Goal: Obtain resource: Download file/media

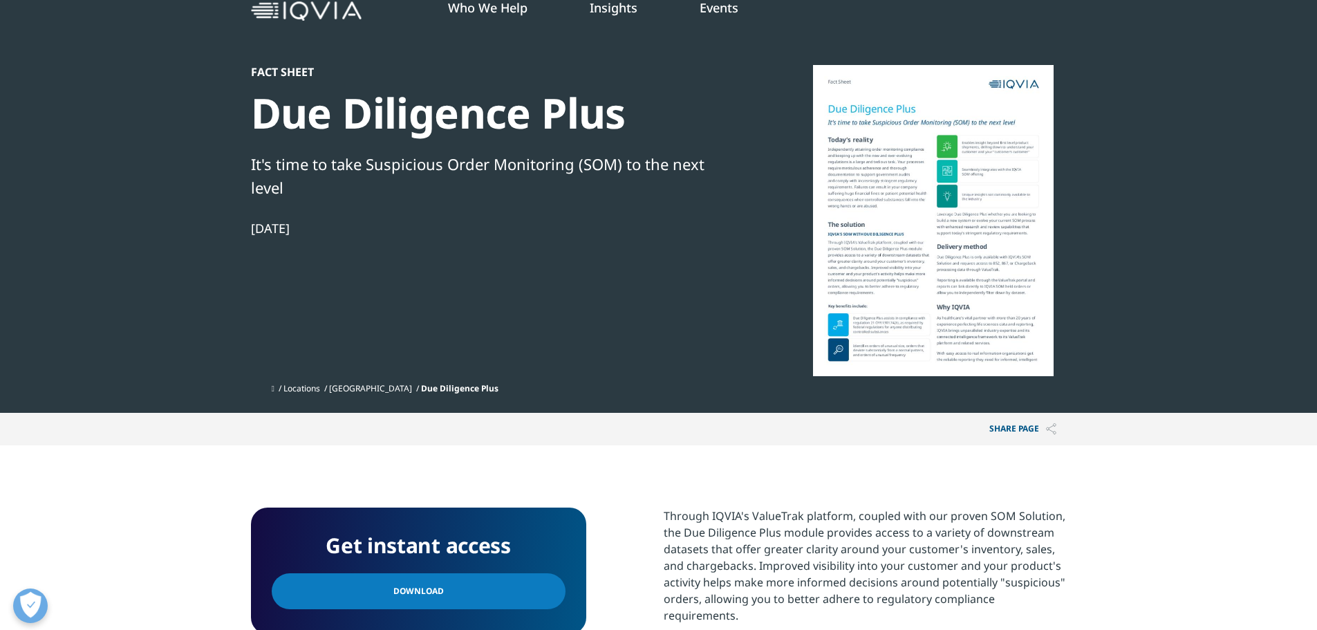
scroll to position [69, 0]
click at [467, 480] on link "Download" at bounding box center [419, 592] width 294 height 36
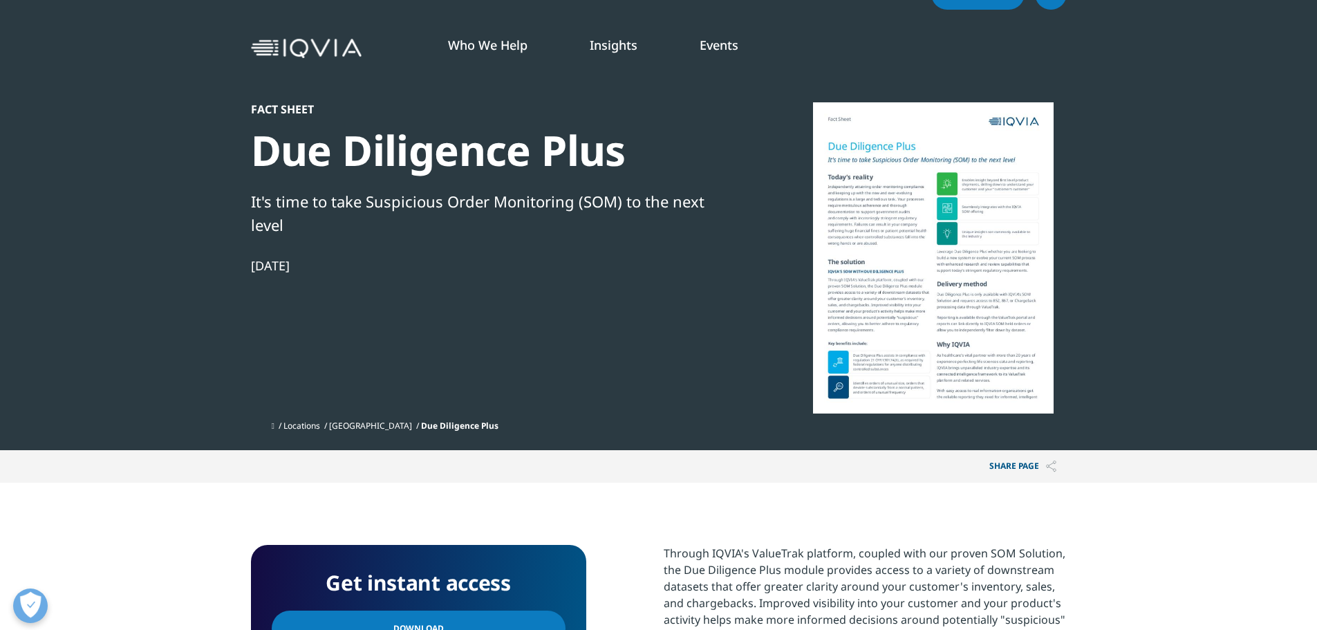
scroll to position [0, 0]
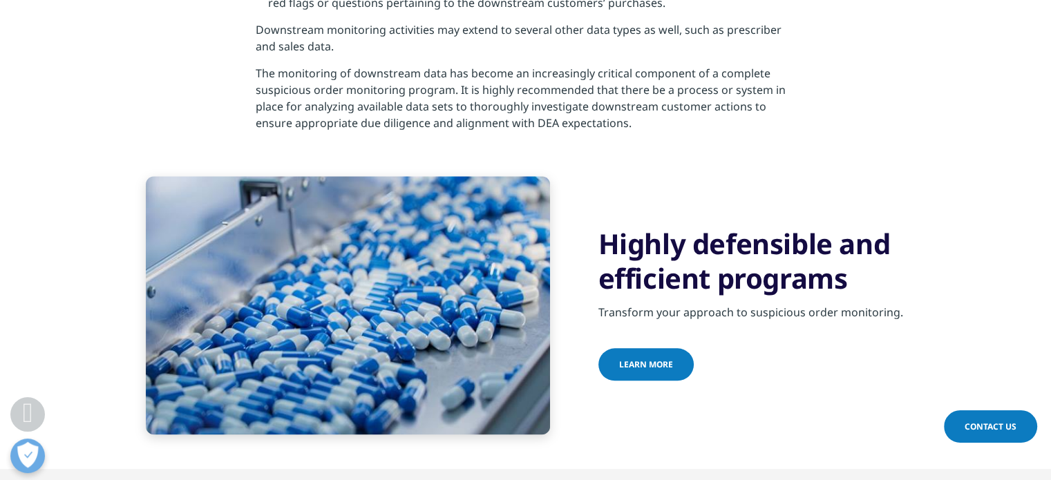
scroll to position [1615, 0]
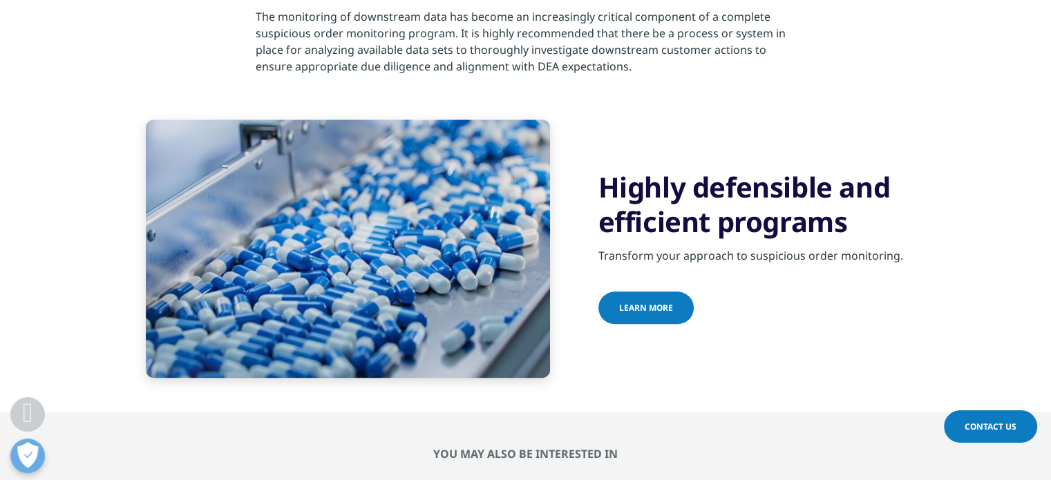
click at [673, 301] on link "learn more" at bounding box center [646, 308] width 95 height 32
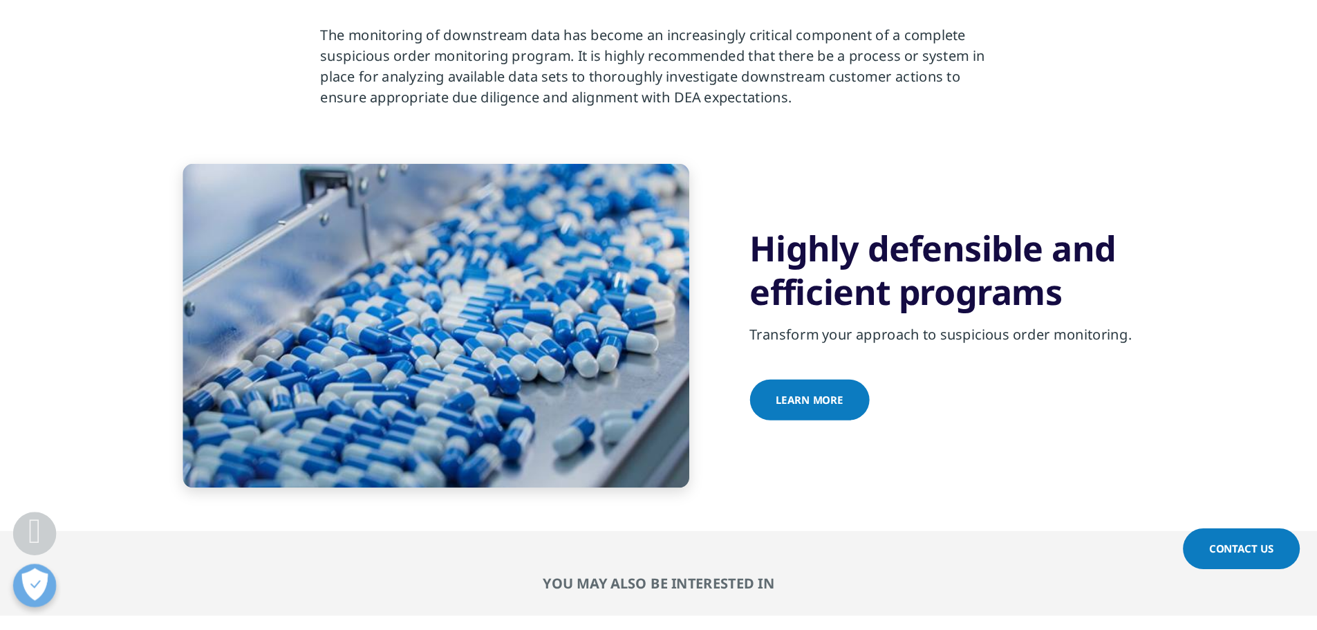
scroll to position [1615, 0]
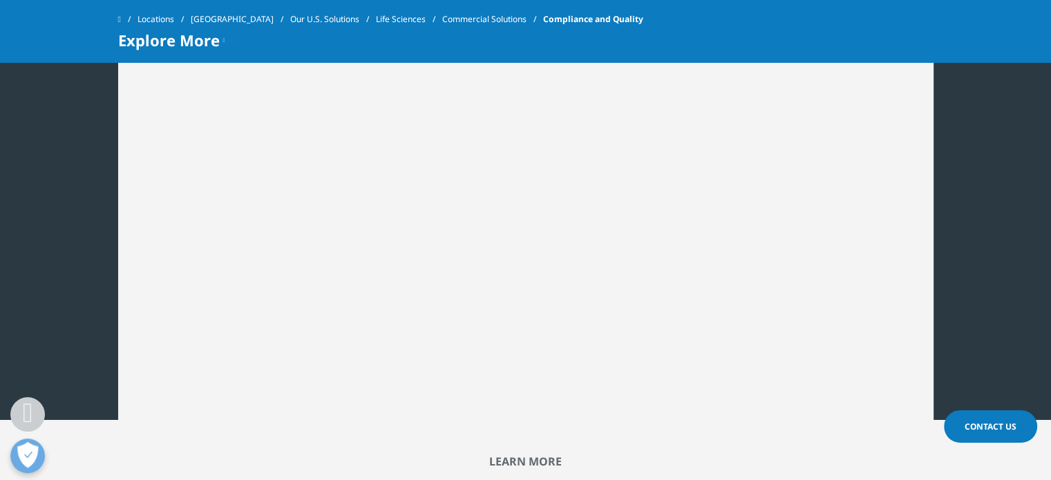
scroll to position [828, 0]
drag, startPoint x: 1055, startPoint y: 30, endPoint x: 1061, endPoint y: 198, distance: 168.7
click at [1051, 198] on html "Clear Search Loading IQVIA.COM United States Choose a Region Contact Us" at bounding box center [525, 296] width 1051 height 2248
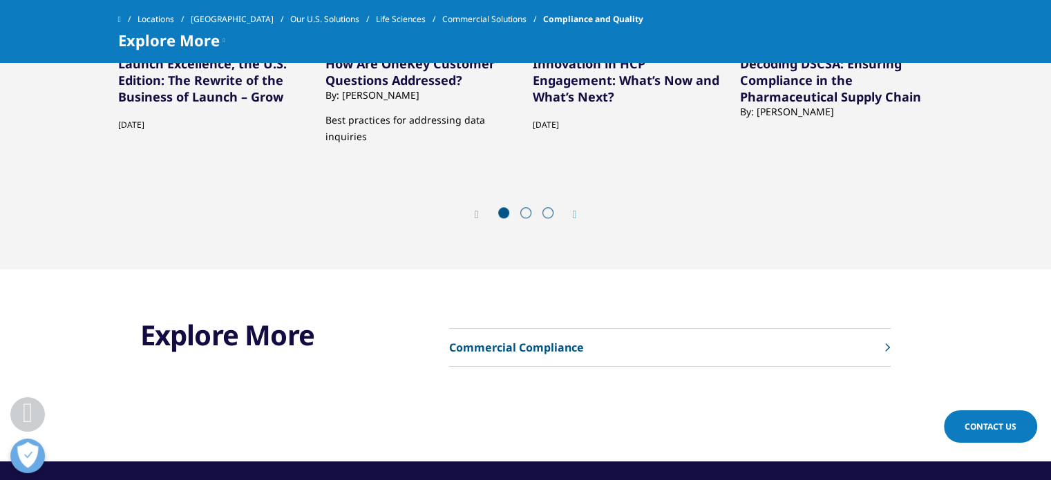
scroll to position [867, 0]
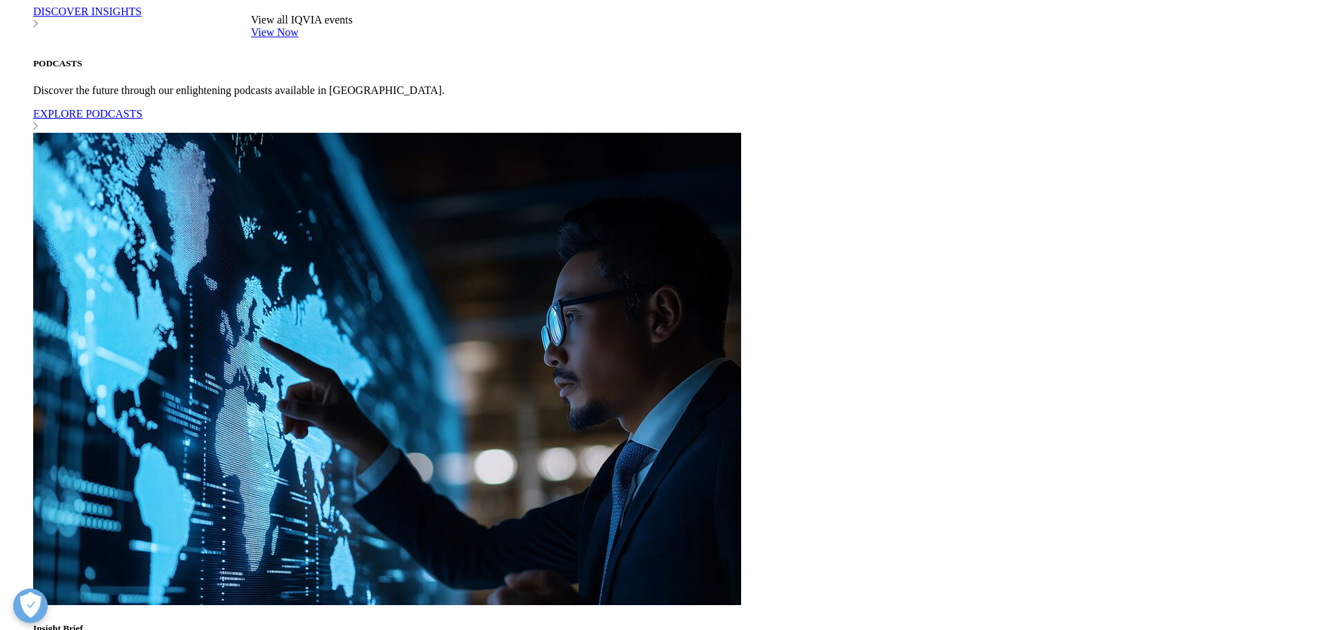
scroll to position [829, 0]
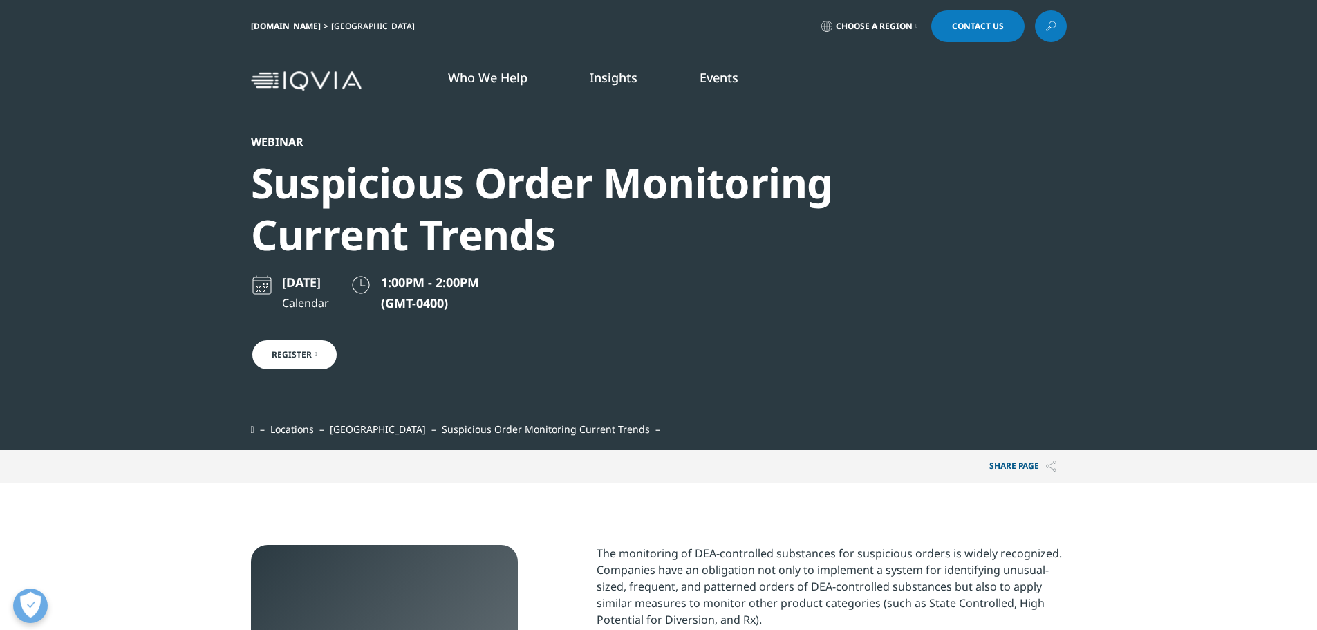
scroll to position [385, 816]
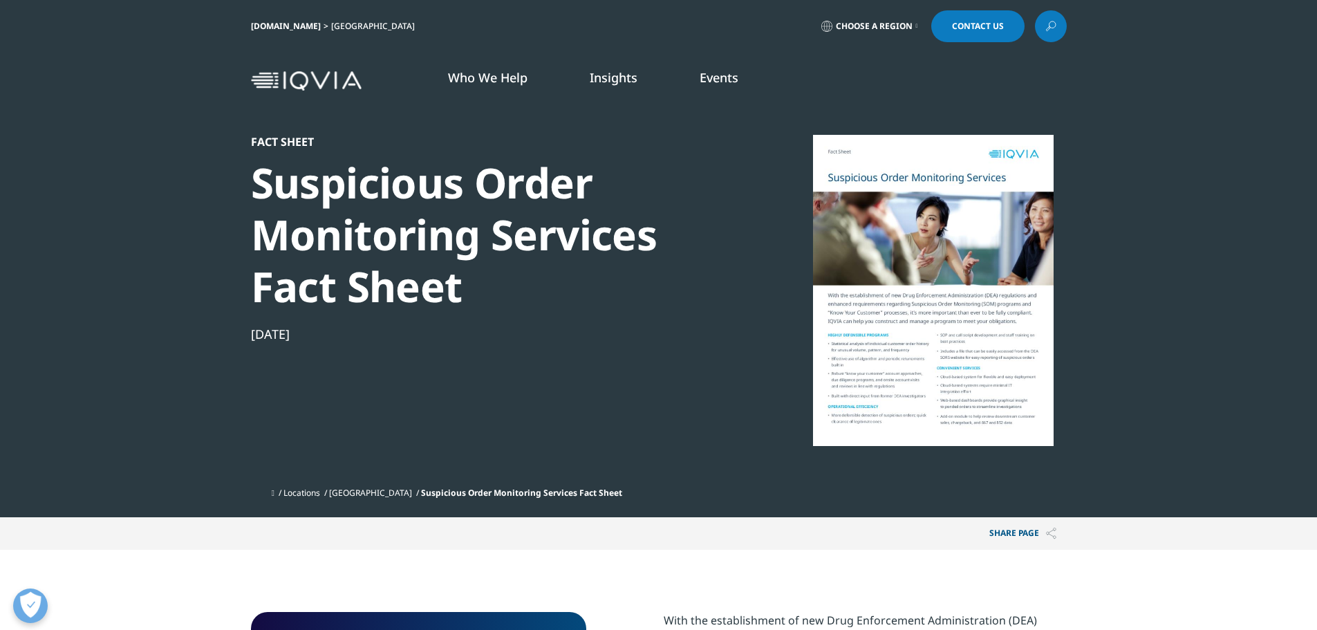
scroll to position [535, 816]
click at [941, 259] on div at bounding box center [933, 290] width 267 height 311
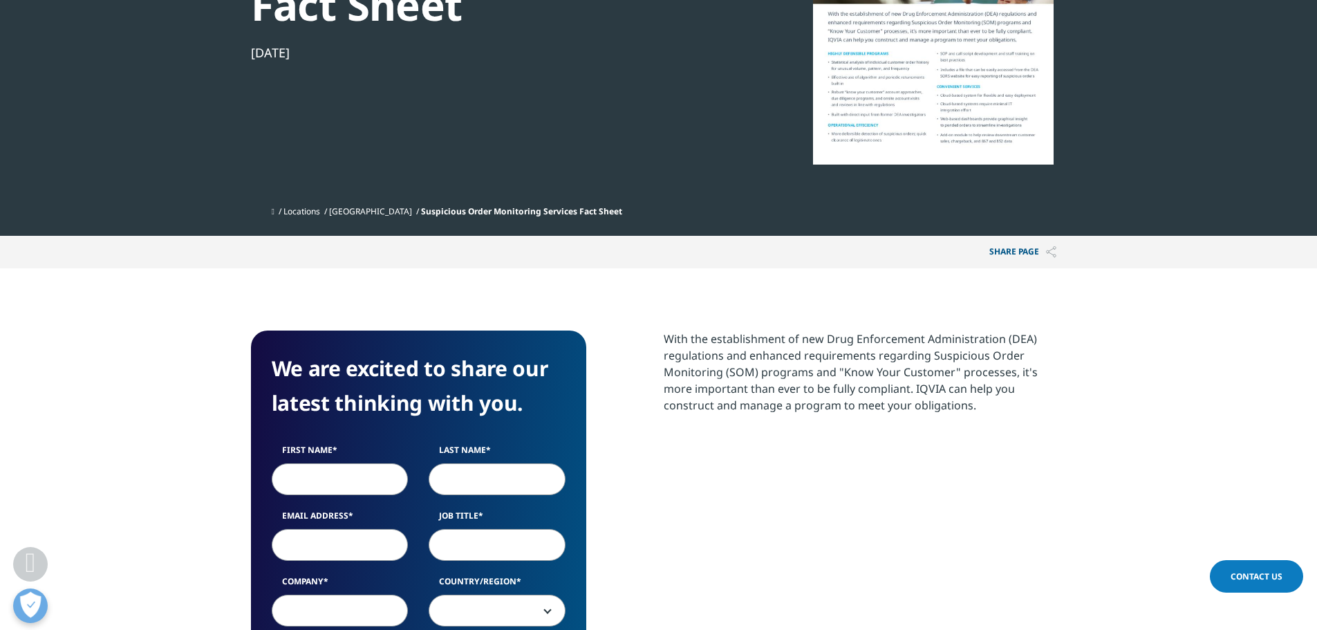
scroll to position [0, 0]
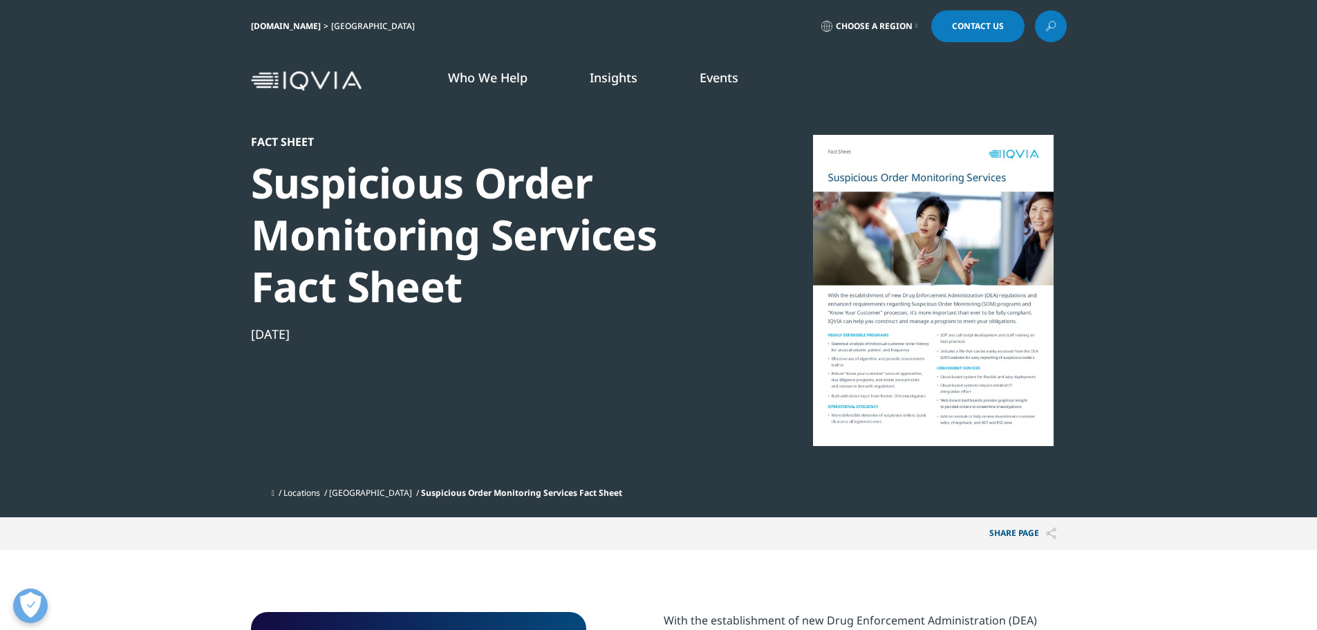
click at [288, 127] on div "Fact Sheet Suspicious Order Monitoring Services Fact Sheet Sep 08, 2022 Locatio…" at bounding box center [659, 258] width 816 height 517
click at [643, 256] on div "Suspicious Order Monitoring Services Fact Sheet" at bounding box center [488, 235] width 474 height 156
drag, startPoint x: 1090, startPoint y: 263, endPoint x: 1028, endPoint y: 254, distance: 62.8
click at [1084, 260] on section "Fact Sheet Suspicious Order Monitoring Services Fact Sheet Sep 08, 2022 Locatio…" at bounding box center [658, 258] width 1317 height 517
click at [891, 254] on div at bounding box center [933, 290] width 267 height 311
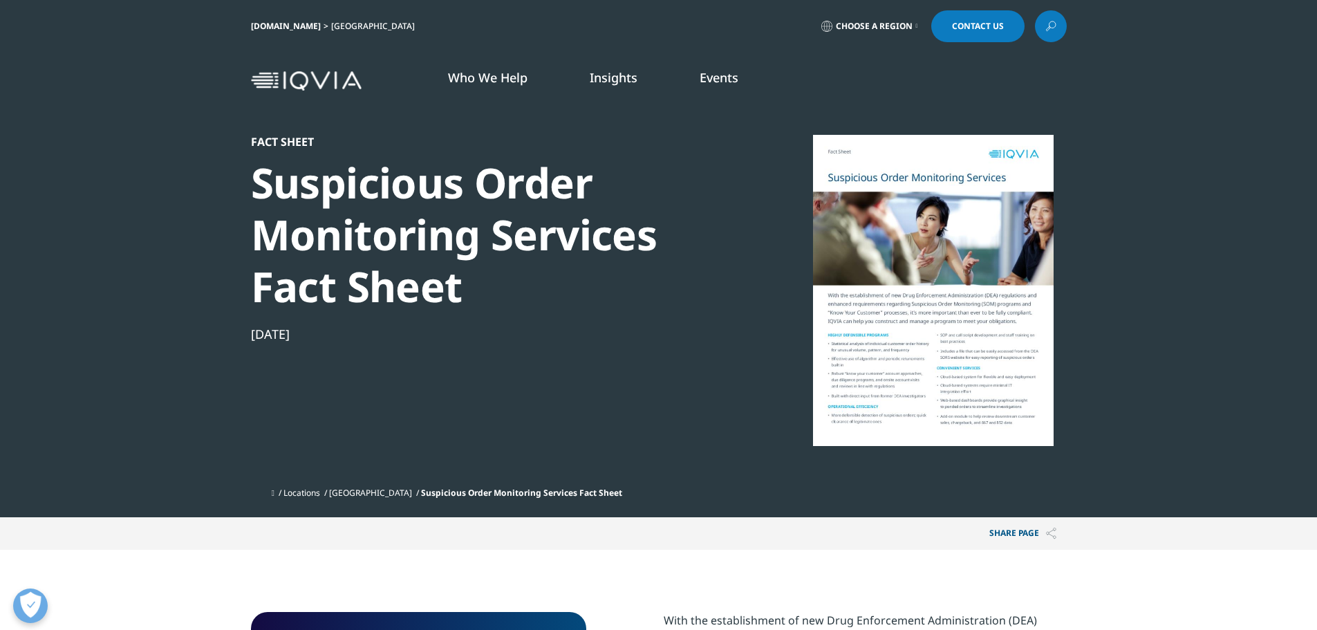
click at [972, 360] on div at bounding box center [933, 290] width 267 height 311
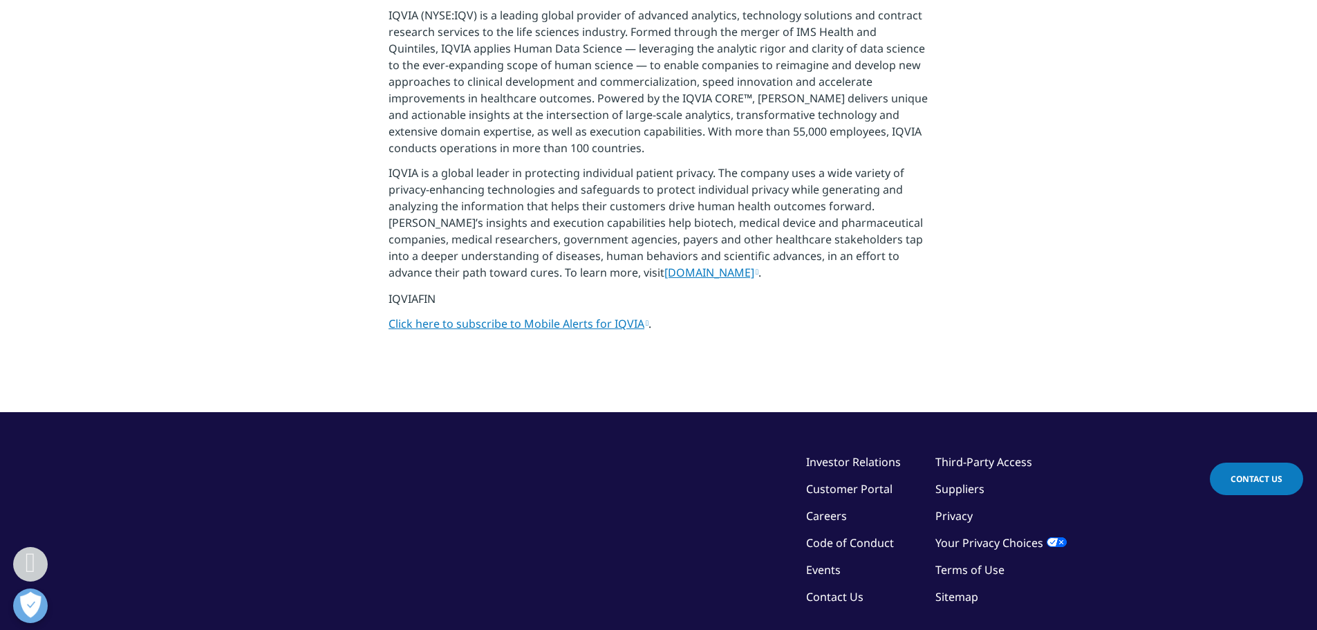
scroll to position [484, 0]
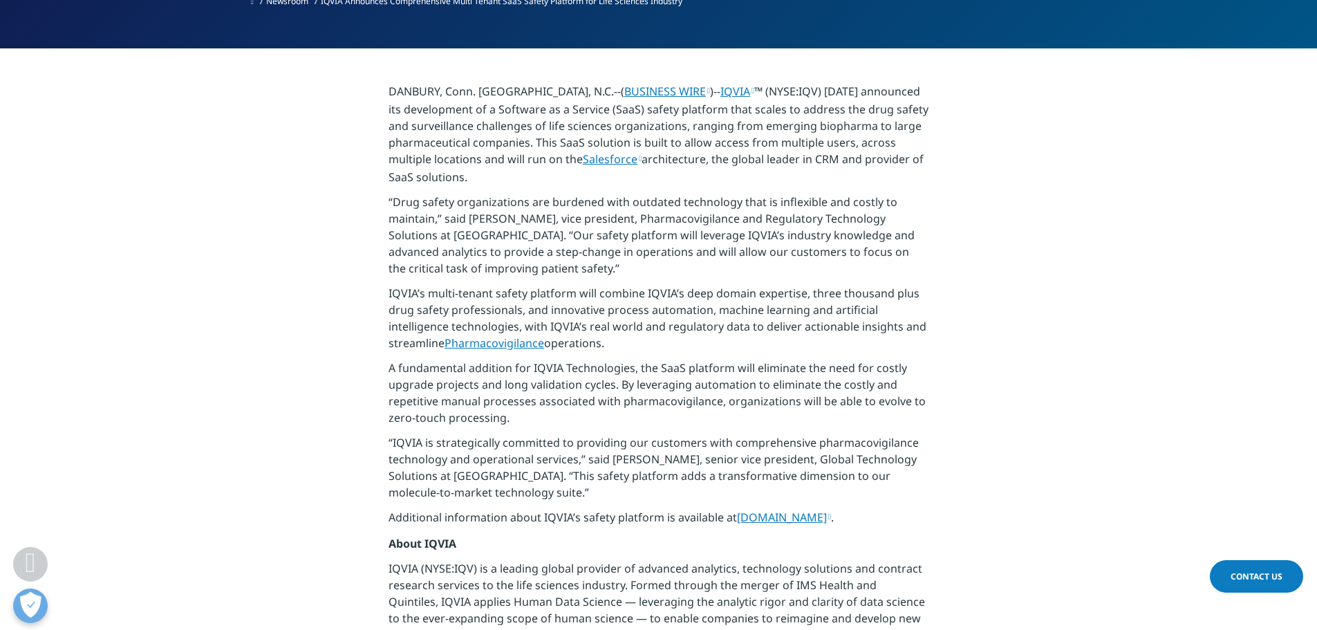
click at [516, 346] on link "Pharmacovigilance" at bounding box center [494, 342] width 100 height 15
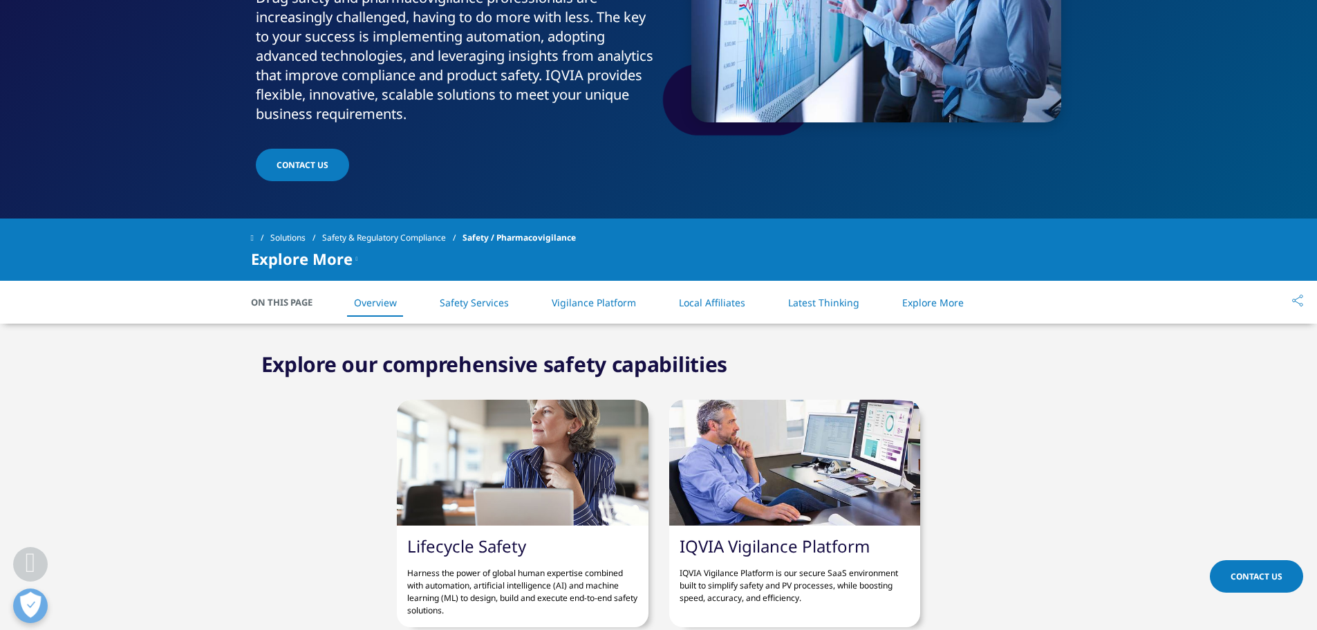
scroll to position [276, 0]
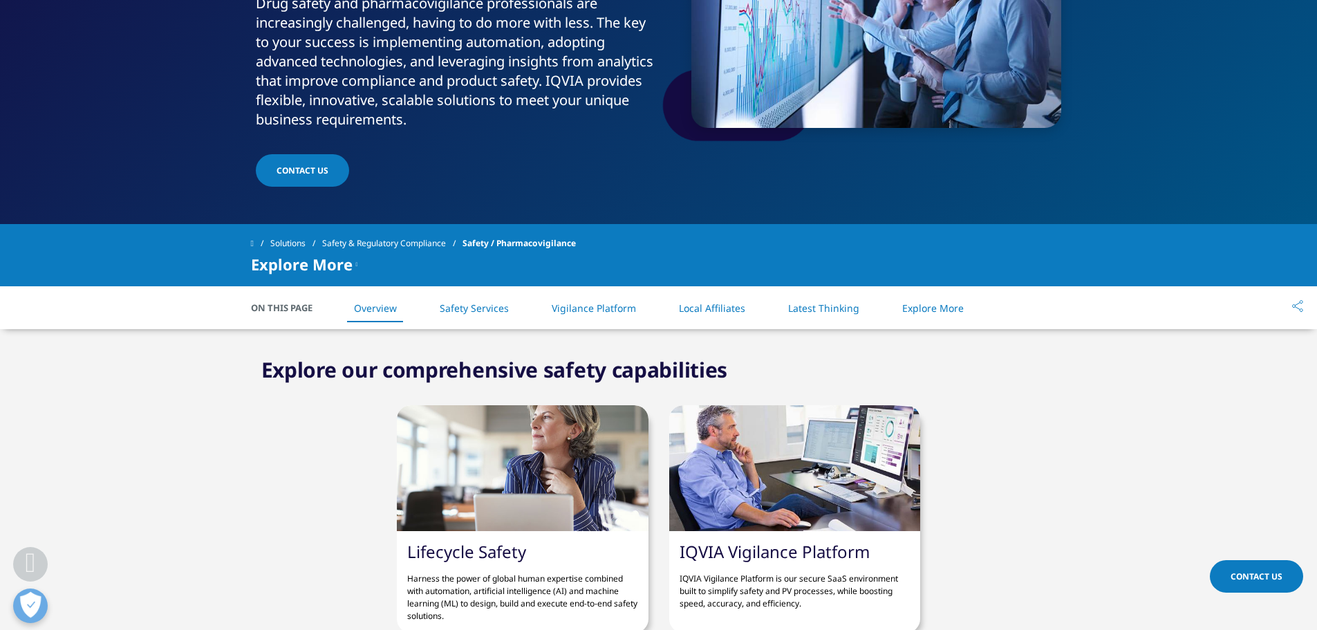
click at [497, 309] on link "Safety Services" at bounding box center [474, 307] width 69 height 13
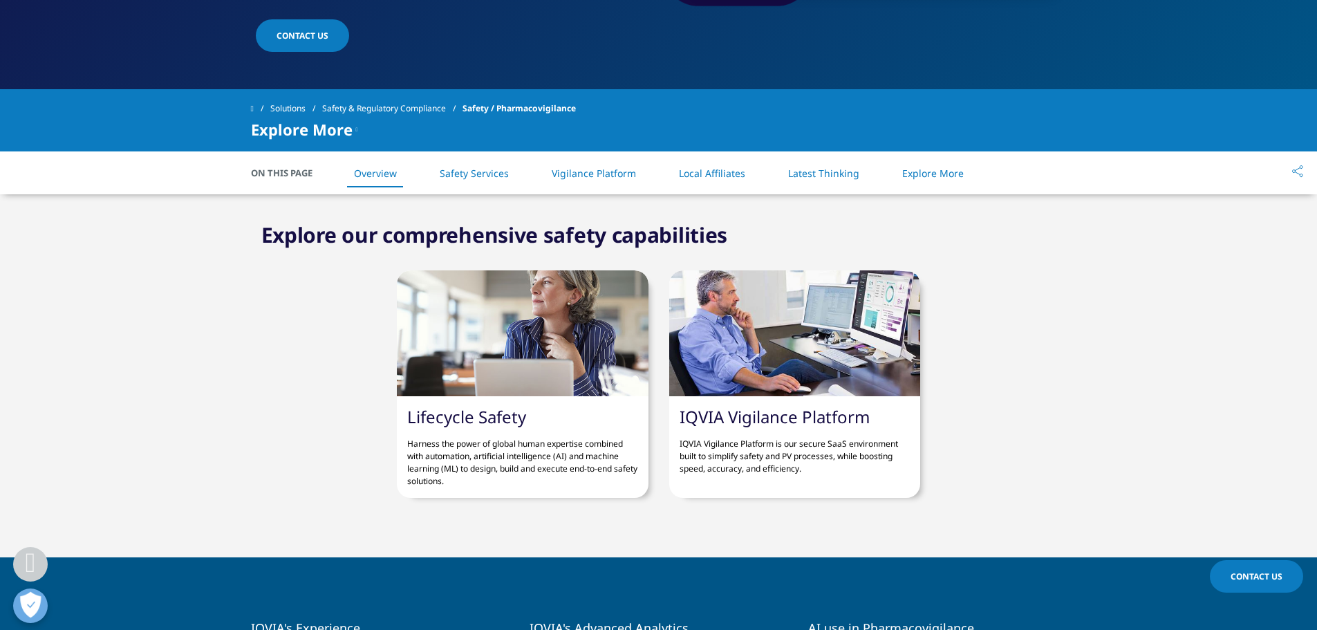
scroll to position [293, 0]
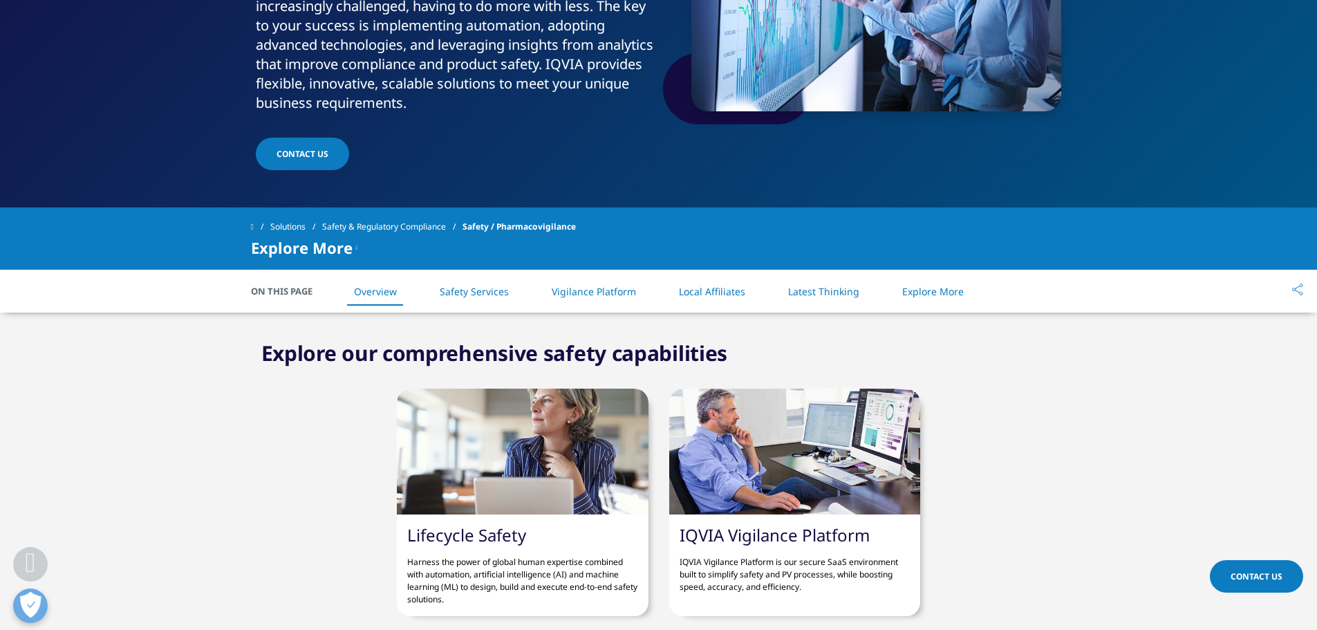
click at [753, 525] on link "IQVIA Vigilance Platform" at bounding box center [774, 534] width 190 height 23
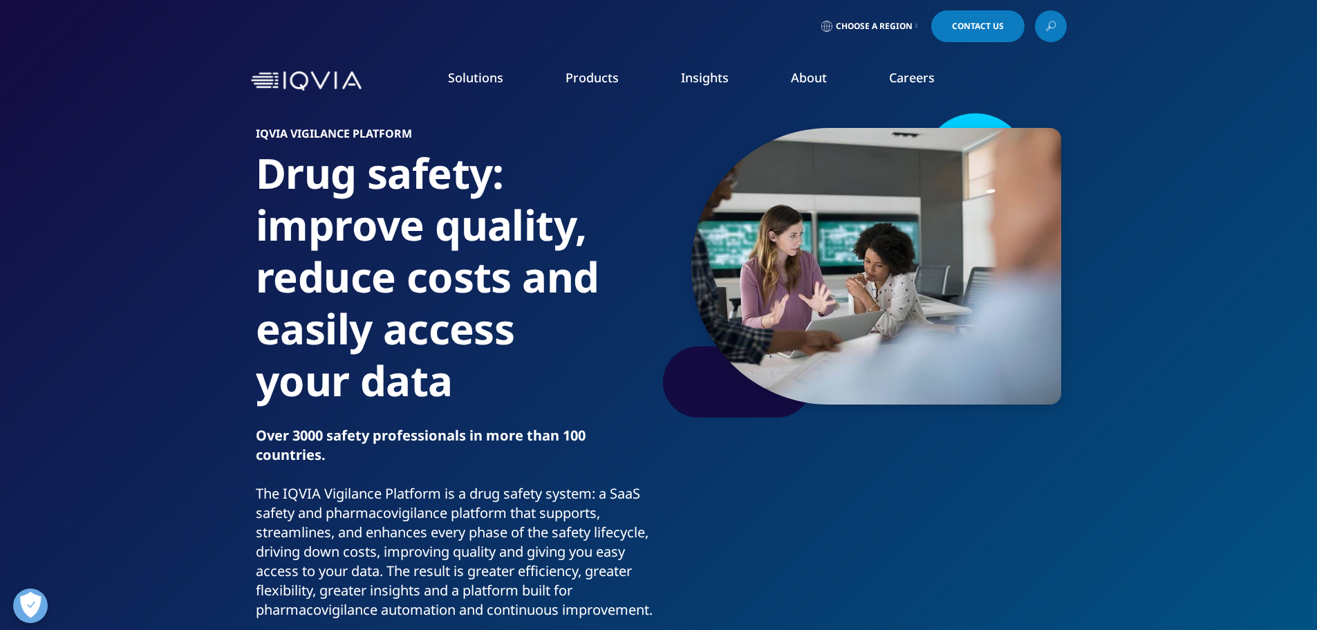
click at [579, 242] on link "Regulatory Compliance" at bounding box center [655, 241] width 238 height 15
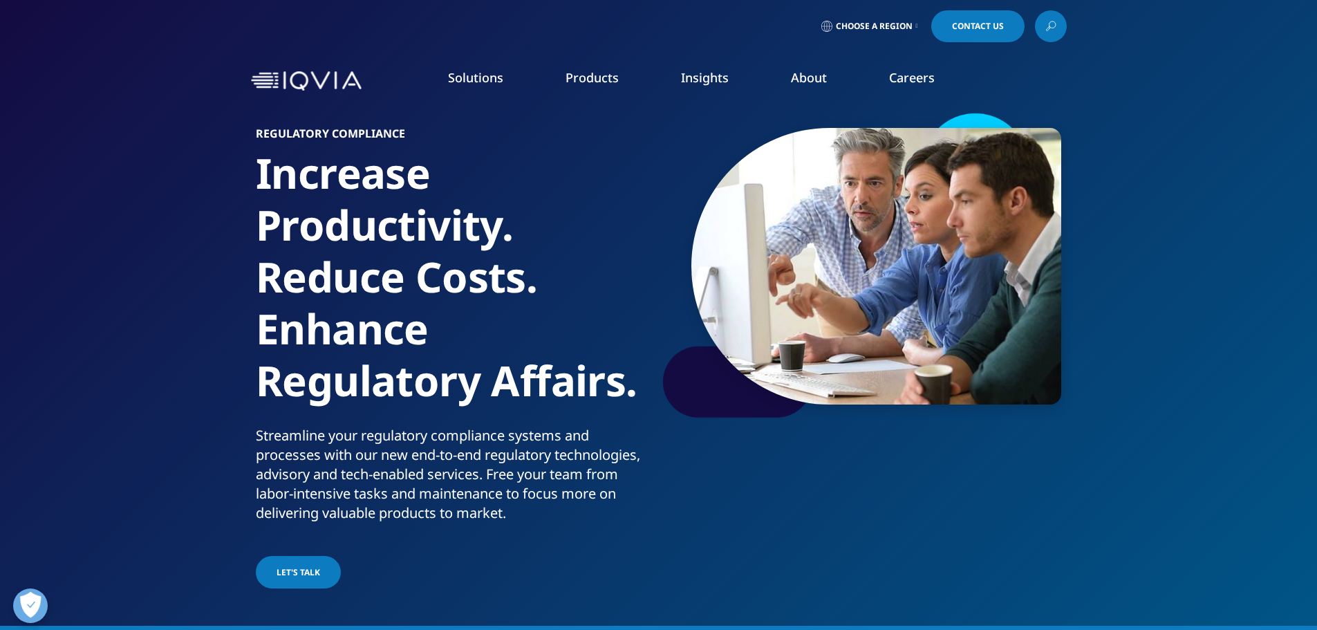
click at [843, 386] on link "COMPLIANCE OVERVIEW" at bounding box center [780, 388] width 209 height 37
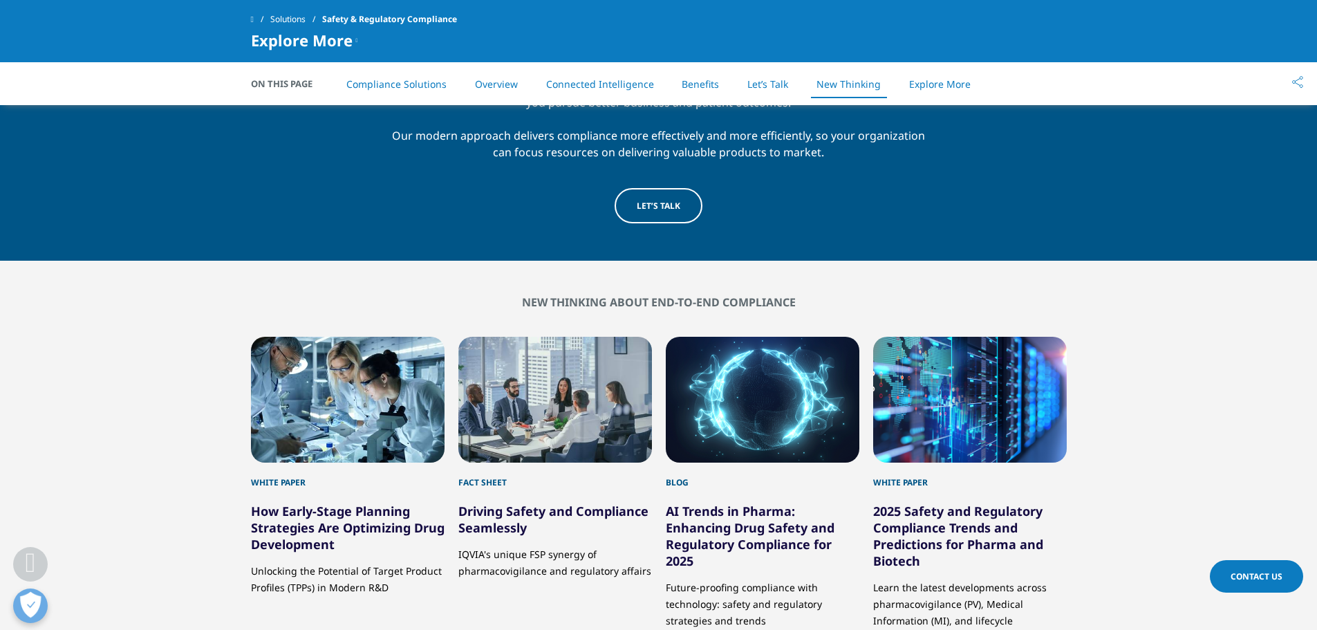
scroll to position [2626, 0]
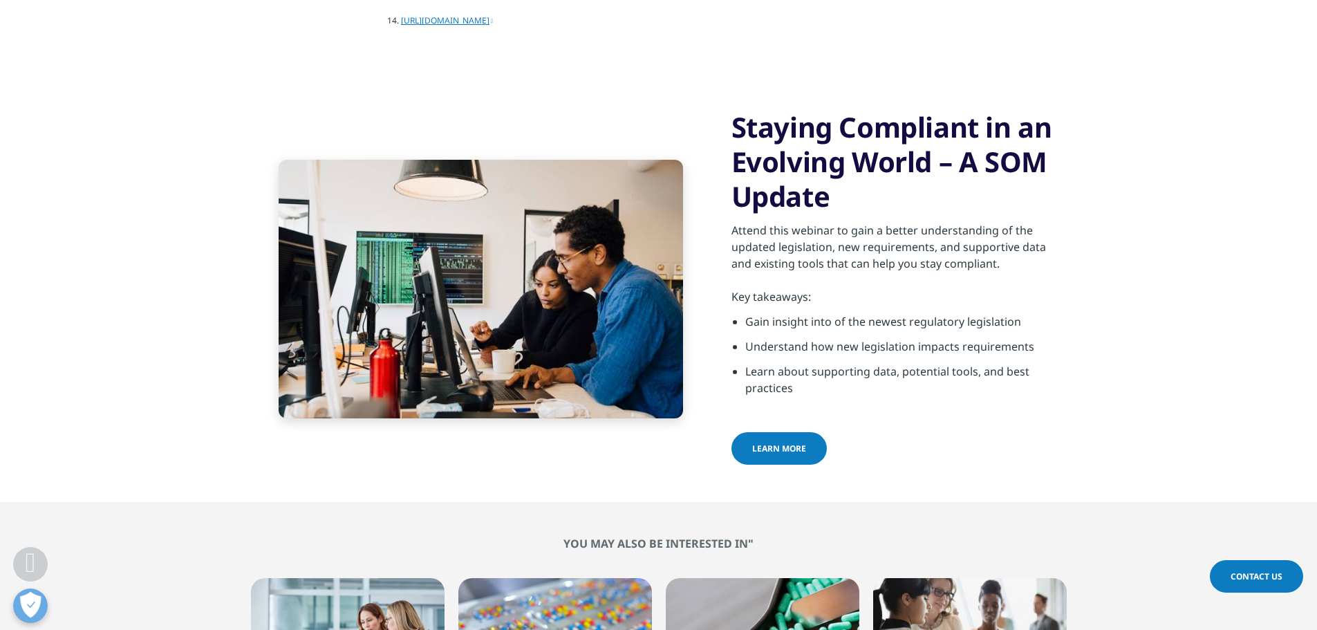
scroll to position [2557, 0]
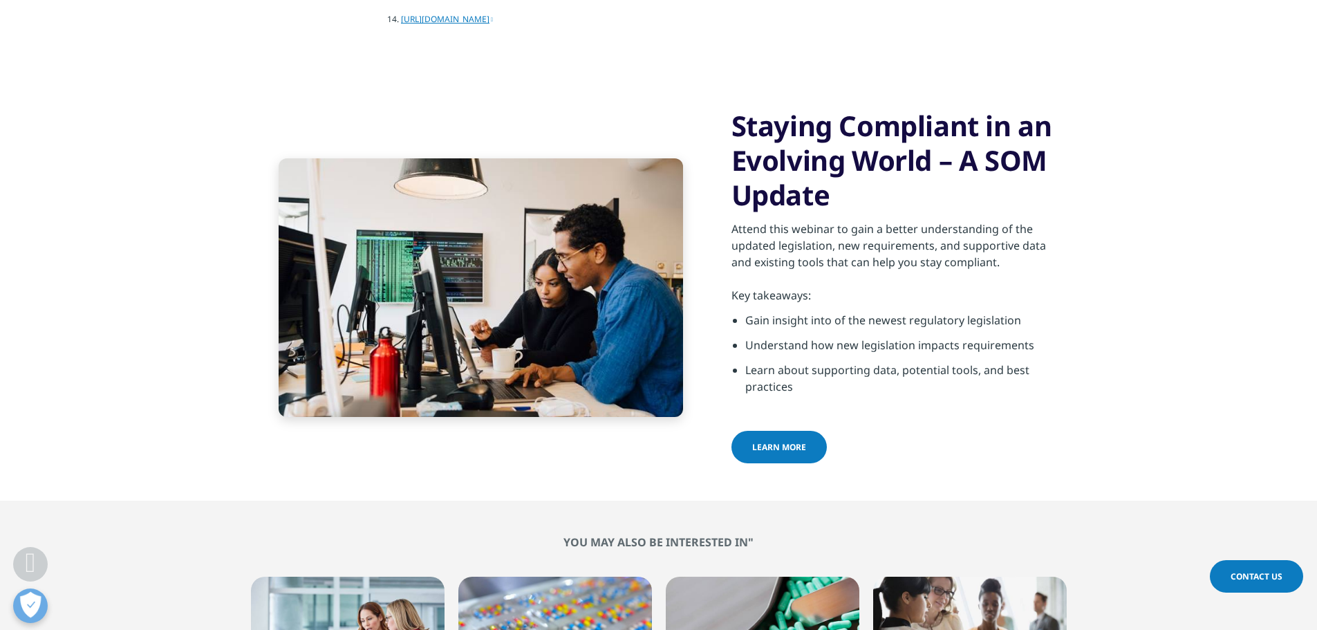
click at [762, 441] on span "Learn More" at bounding box center [779, 447] width 54 height 12
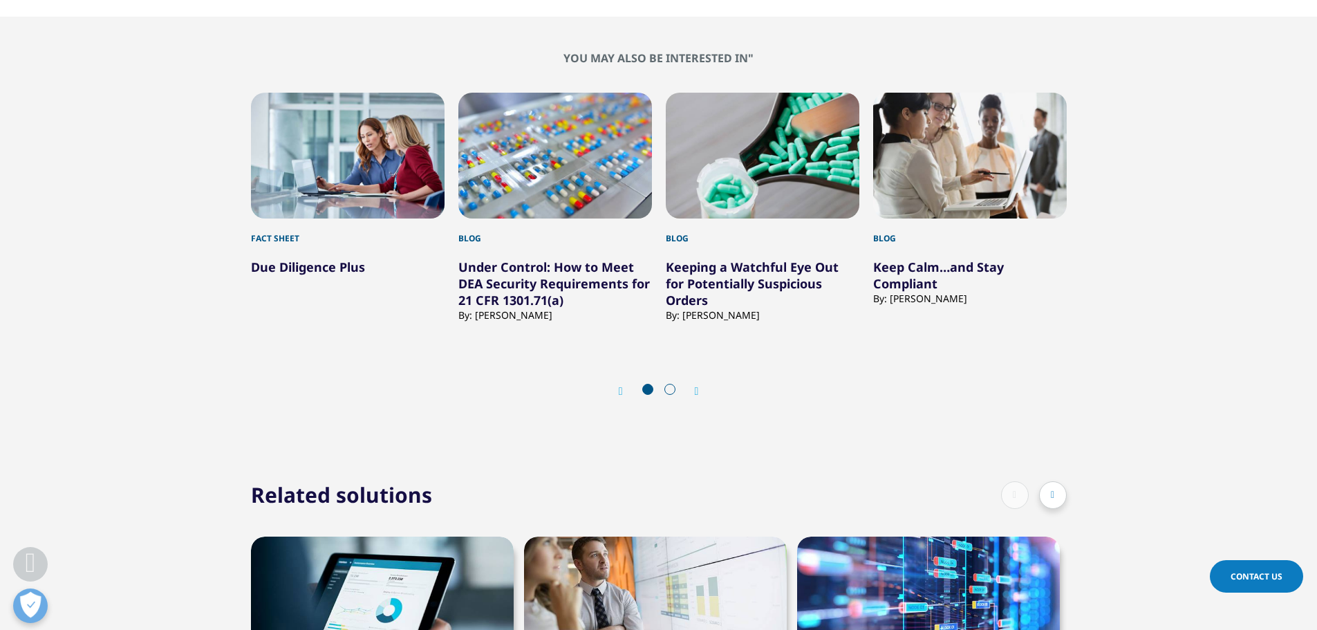
click at [720, 275] on link "Keeping a Watchful Eye Out for Potentially Suspicious Orders" at bounding box center [752, 284] width 173 height 50
click at [767, 276] on link "Keeping a Watchful Eye Out for Potentially Suspicious Orders" at bounding box center [752, 284] width 173 height 50
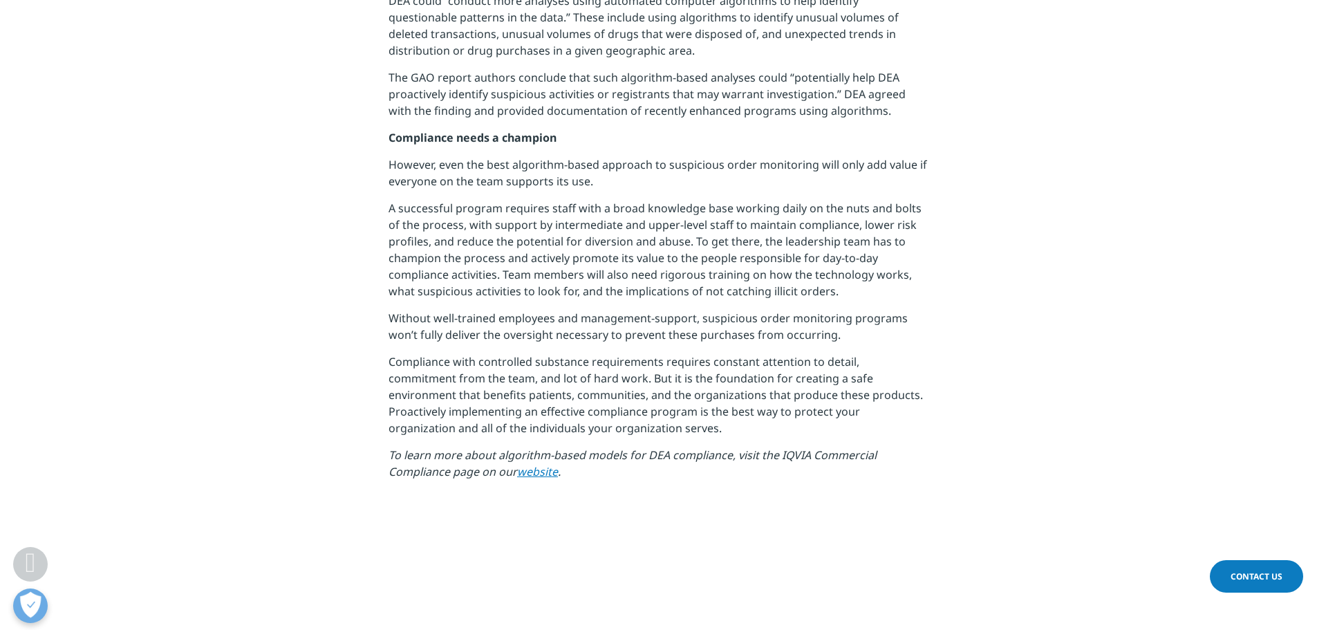
scroll to position [1106, 0]
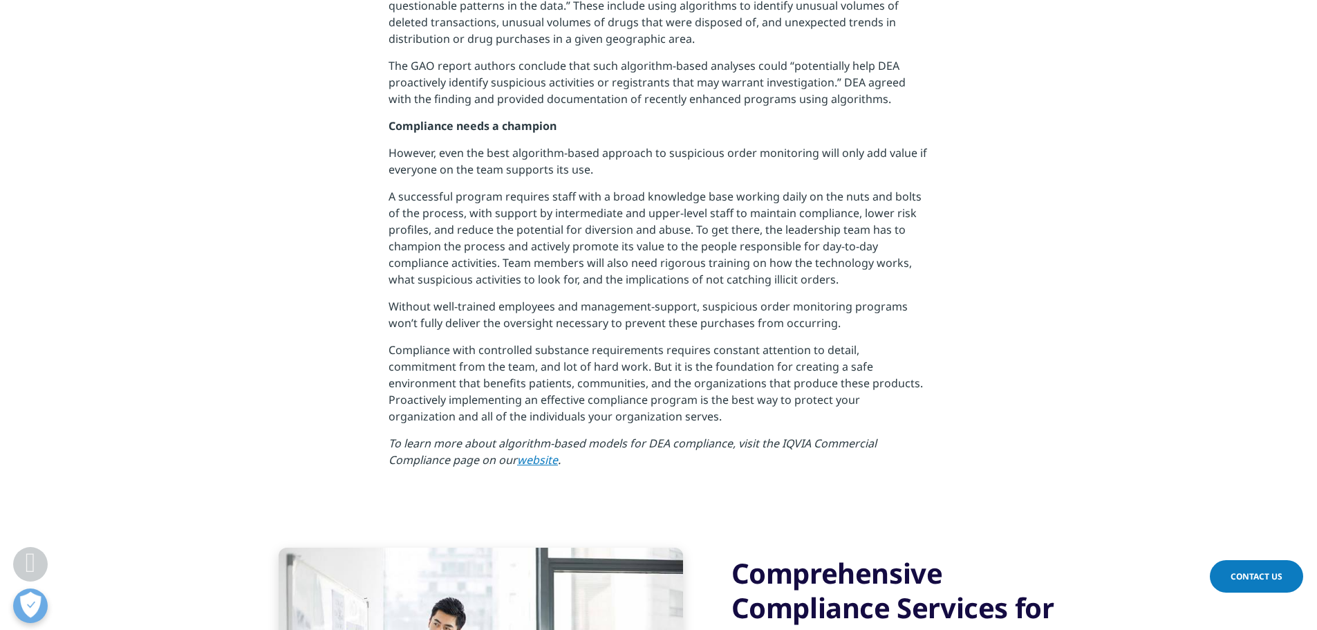
click at [547, 452] on link "website" at bounding box center [537, 459] width 41 height 15
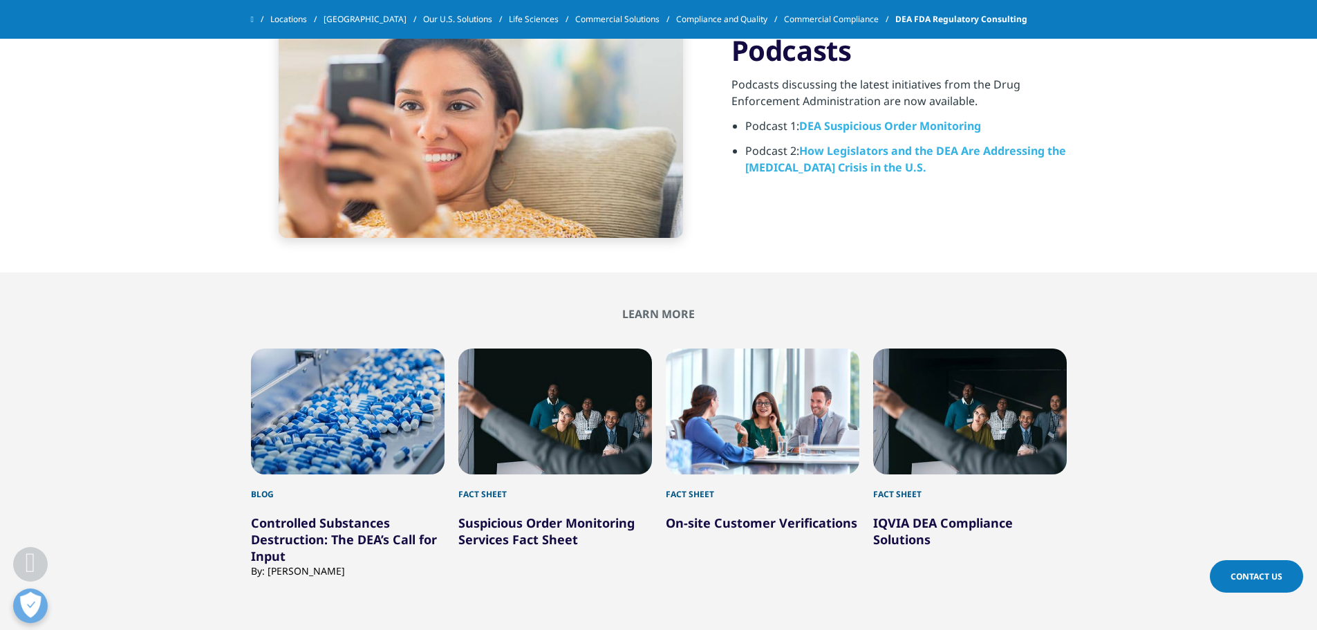
scroll to position [1106, 0]
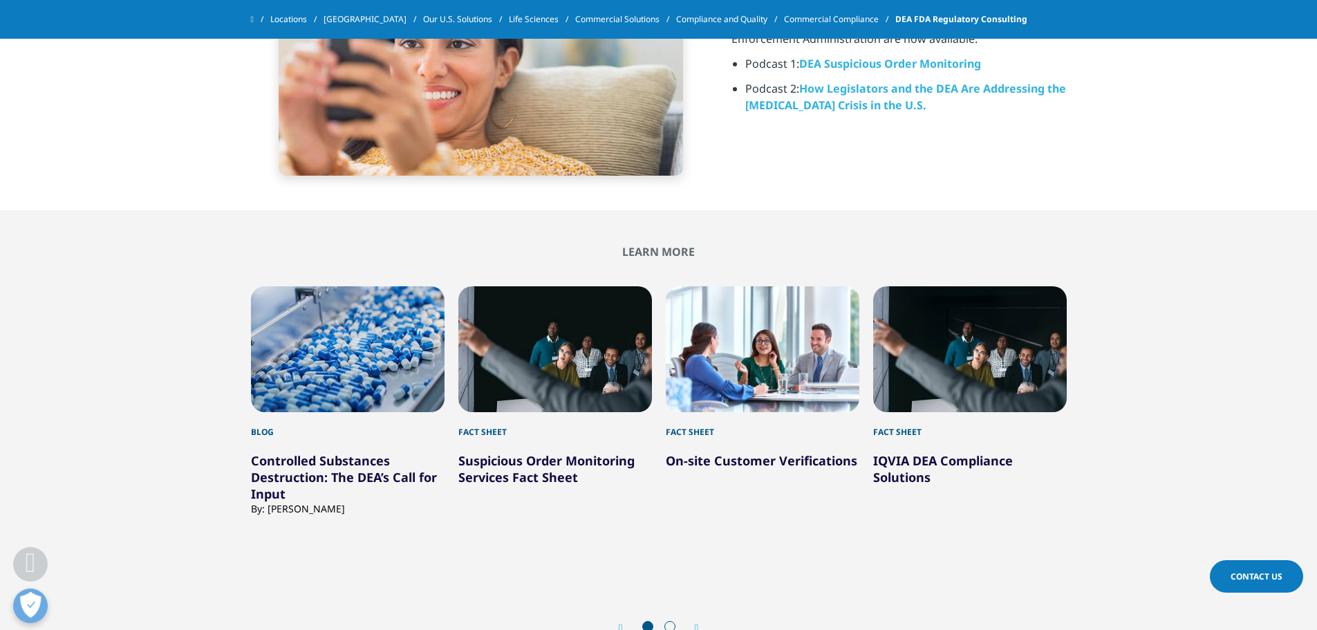
click at [516, 473] on link "Suspicious Order Monitoring Services Fact Sheet" at bounding box center [546, 468] width 176 height 33
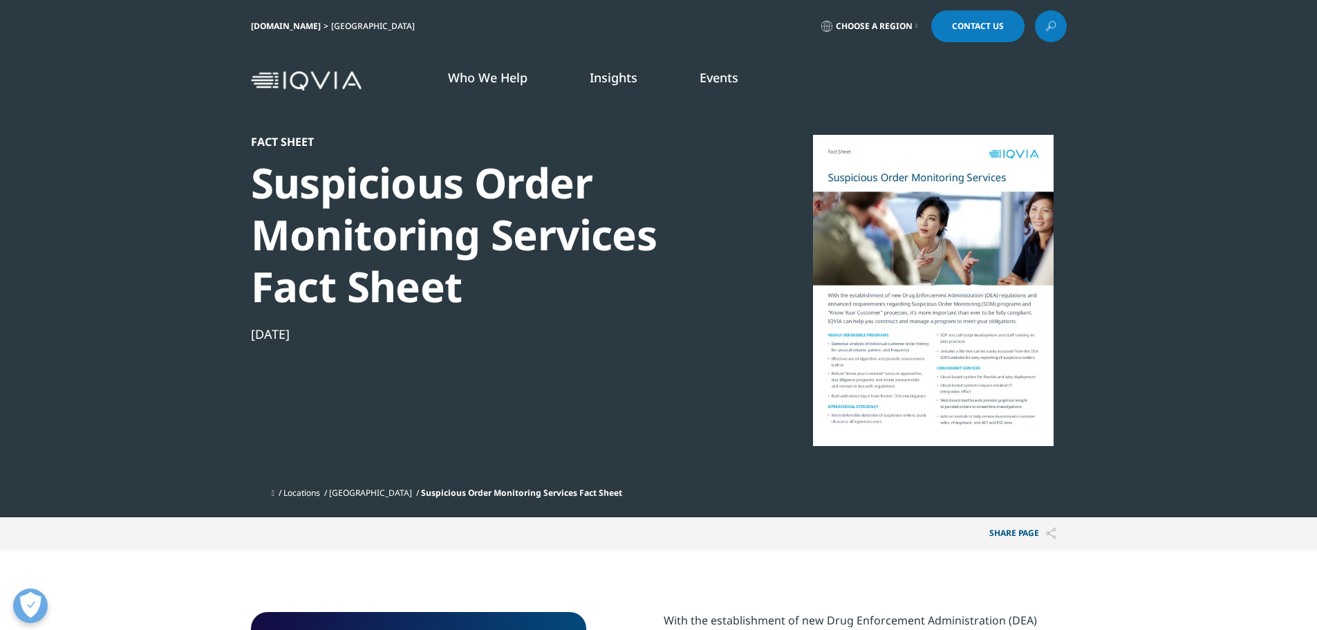
scroll to position [535, 816]
click at [971, 372] on div at bounding box center [933, 290] width 267 height 311
